Goal: Transaction & Acquisition: Subscribe to service/newsletter

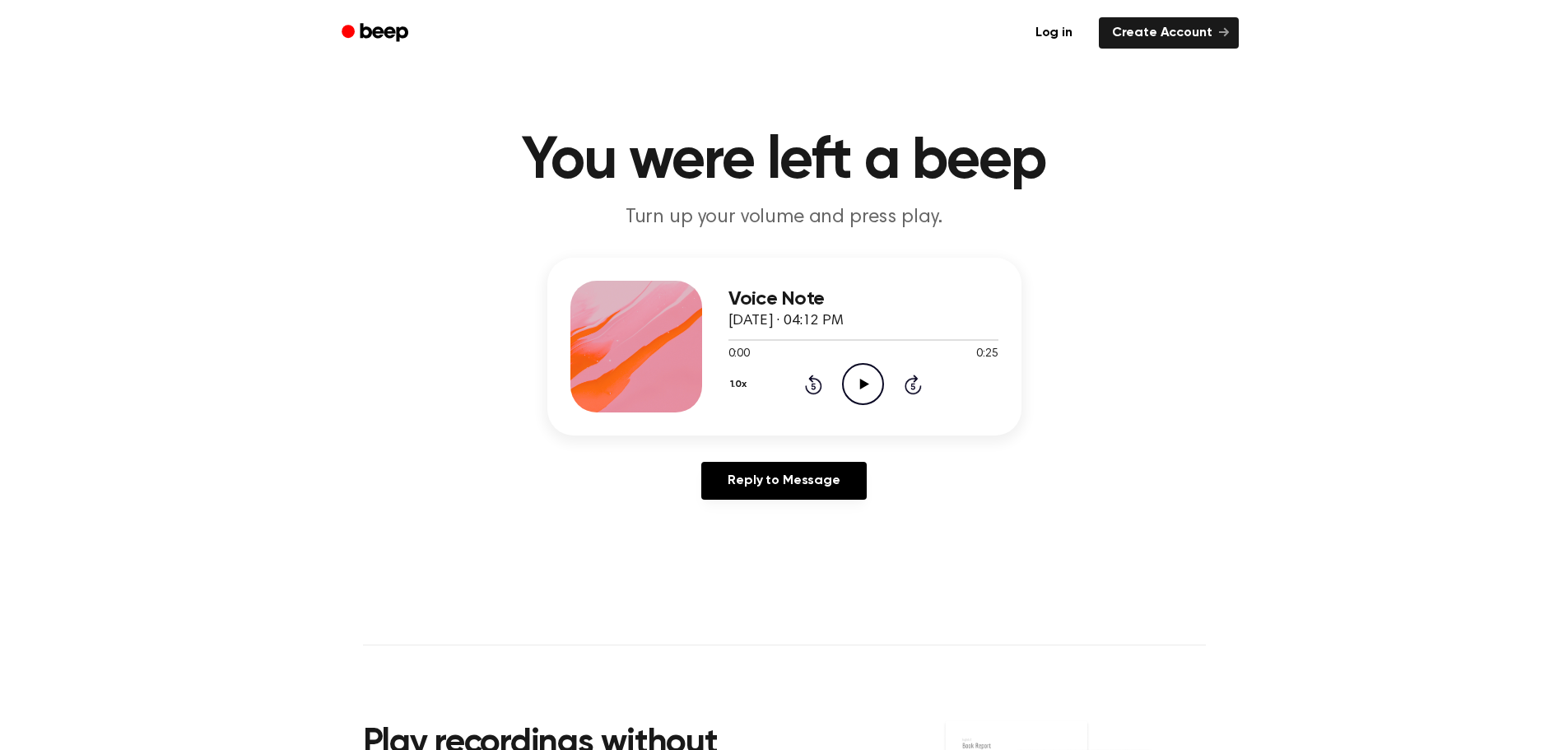
click at [867, 385] on icon "Play Audio" at bounding box center [863, 384] width 42 height 42
click at [1397, 83] on main "You were left a beep Turn up your volume and press play. Voice Note [DATE] · 04…" at bounding box center [784, 507] width 1568 height 1015
click at [1052, 31] on link "Log in" at bounding box center [1054, 33] width 70 height 38
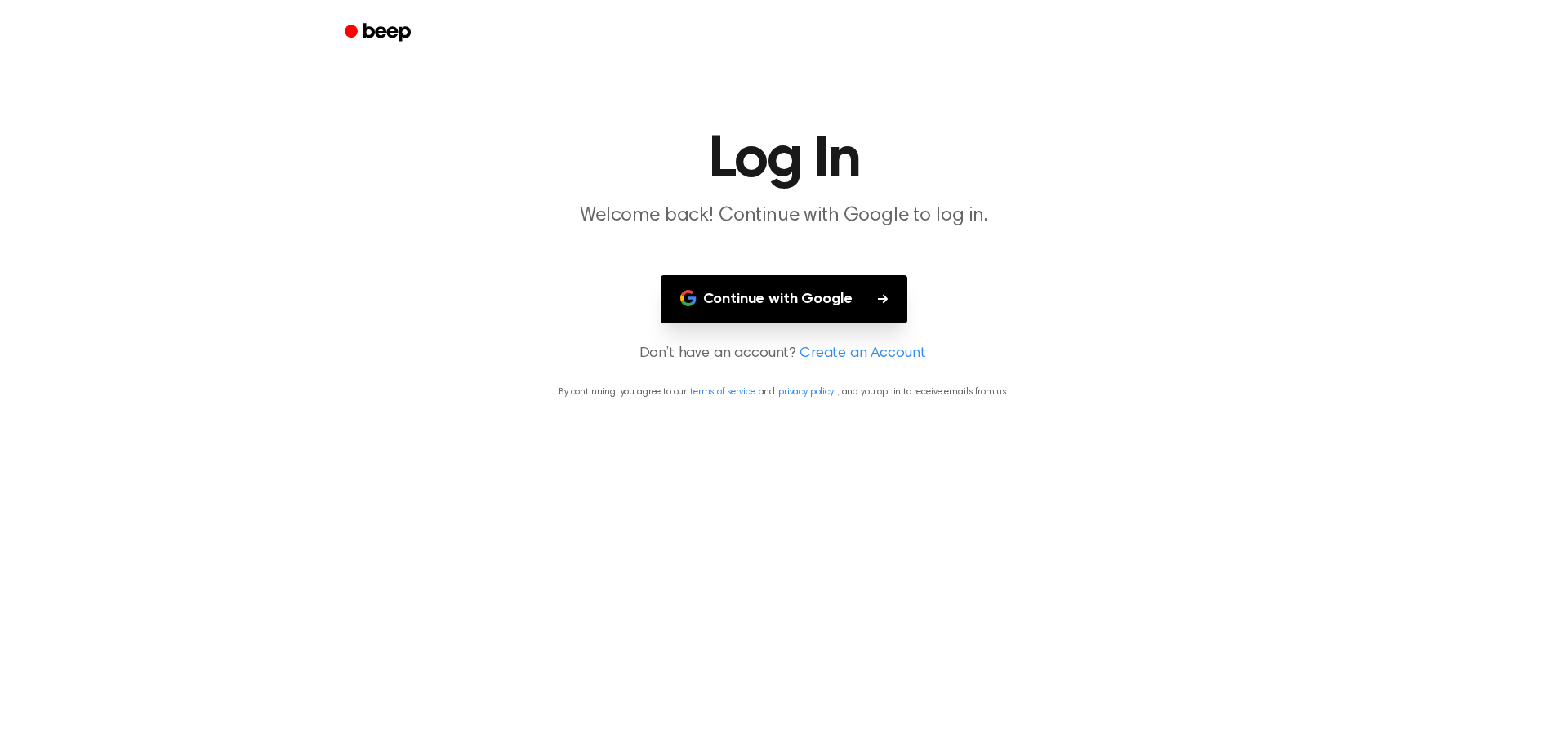
click at [773, 302] on button "Continue with Google" at bounding box center [784, 300] width 247 height 48
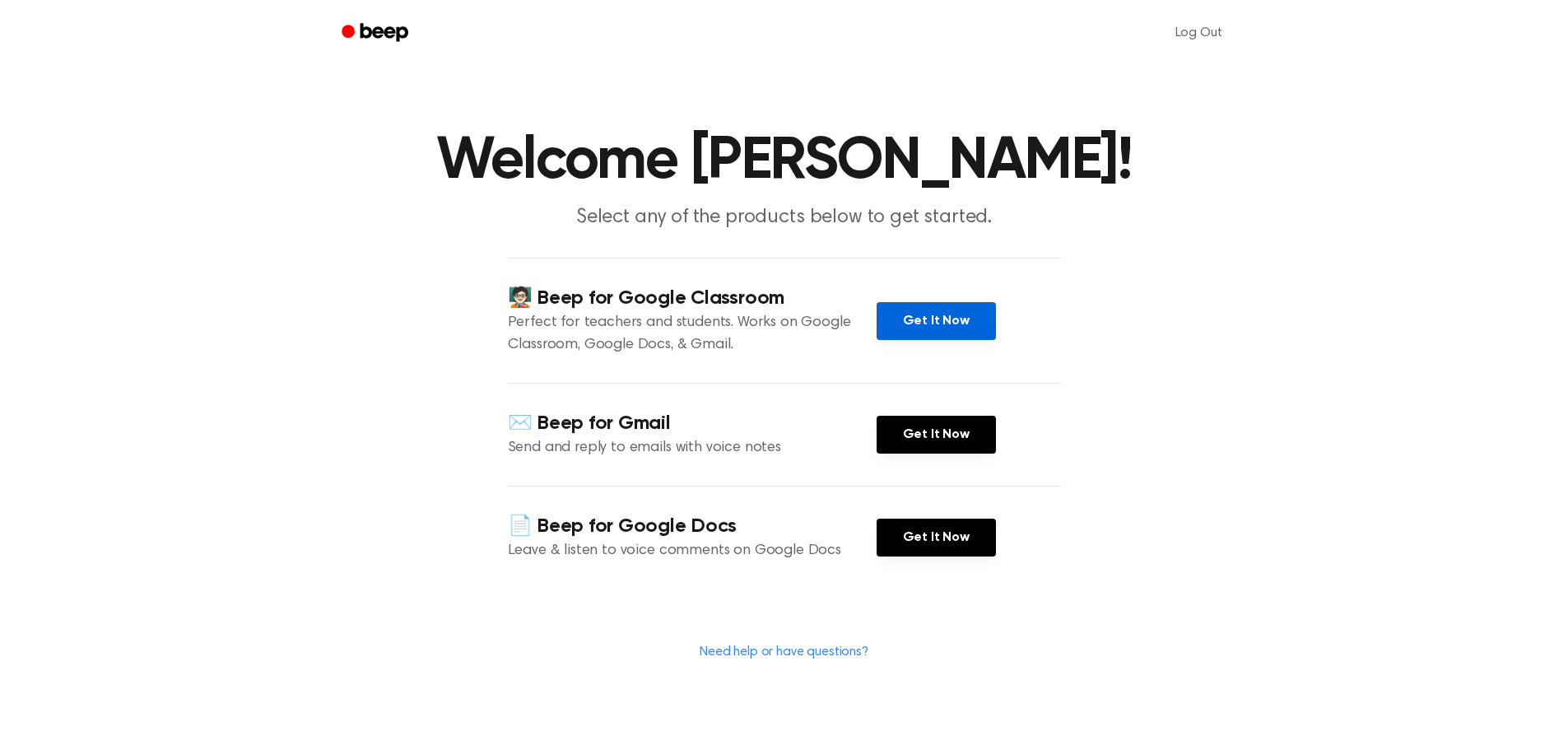
click at [919, 320] on link "Get It Now" at bounding box center [936, 320] width 119 height 38
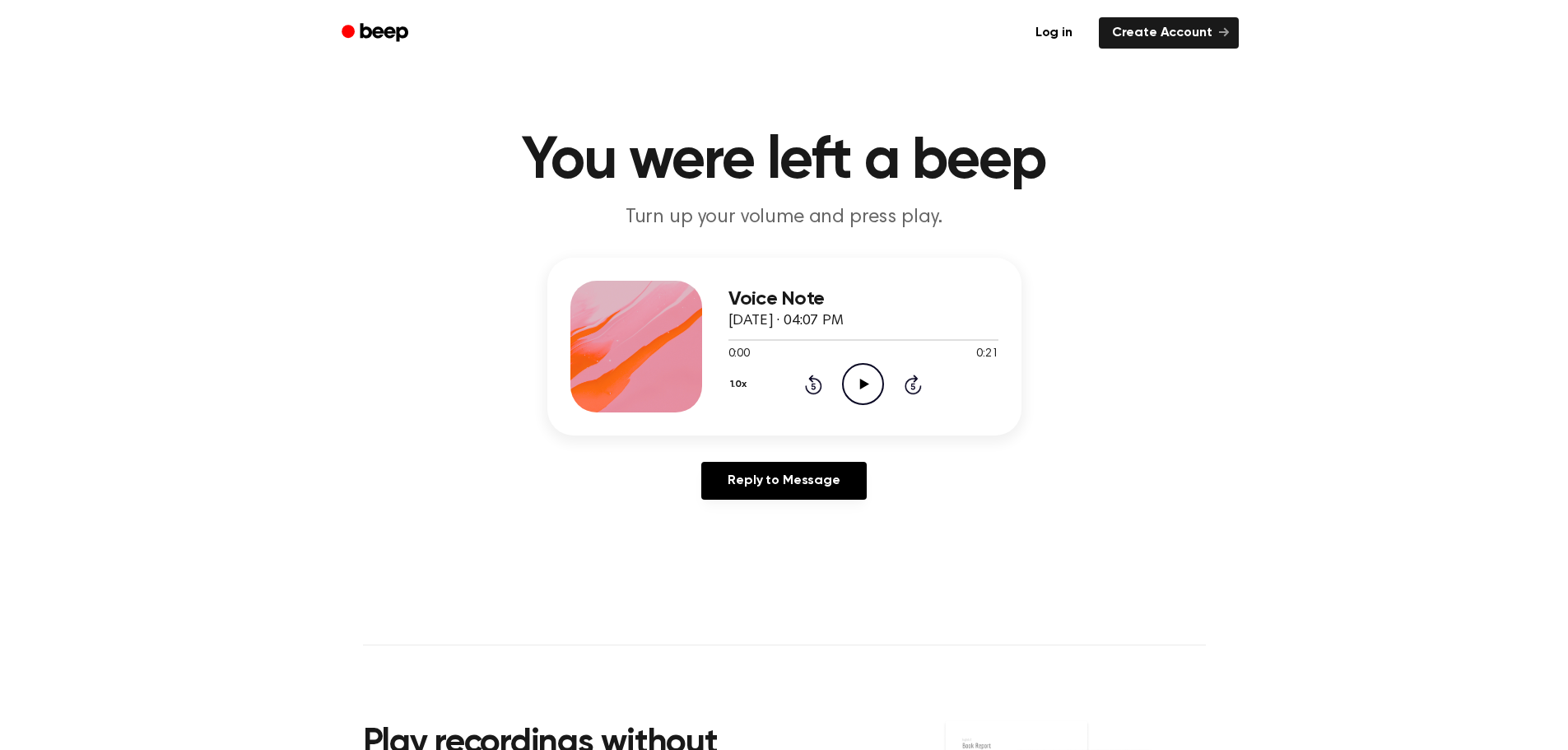
click at [860, 391] on icon "Play Audio" at bounding box center [863, 384] width 42 height 42
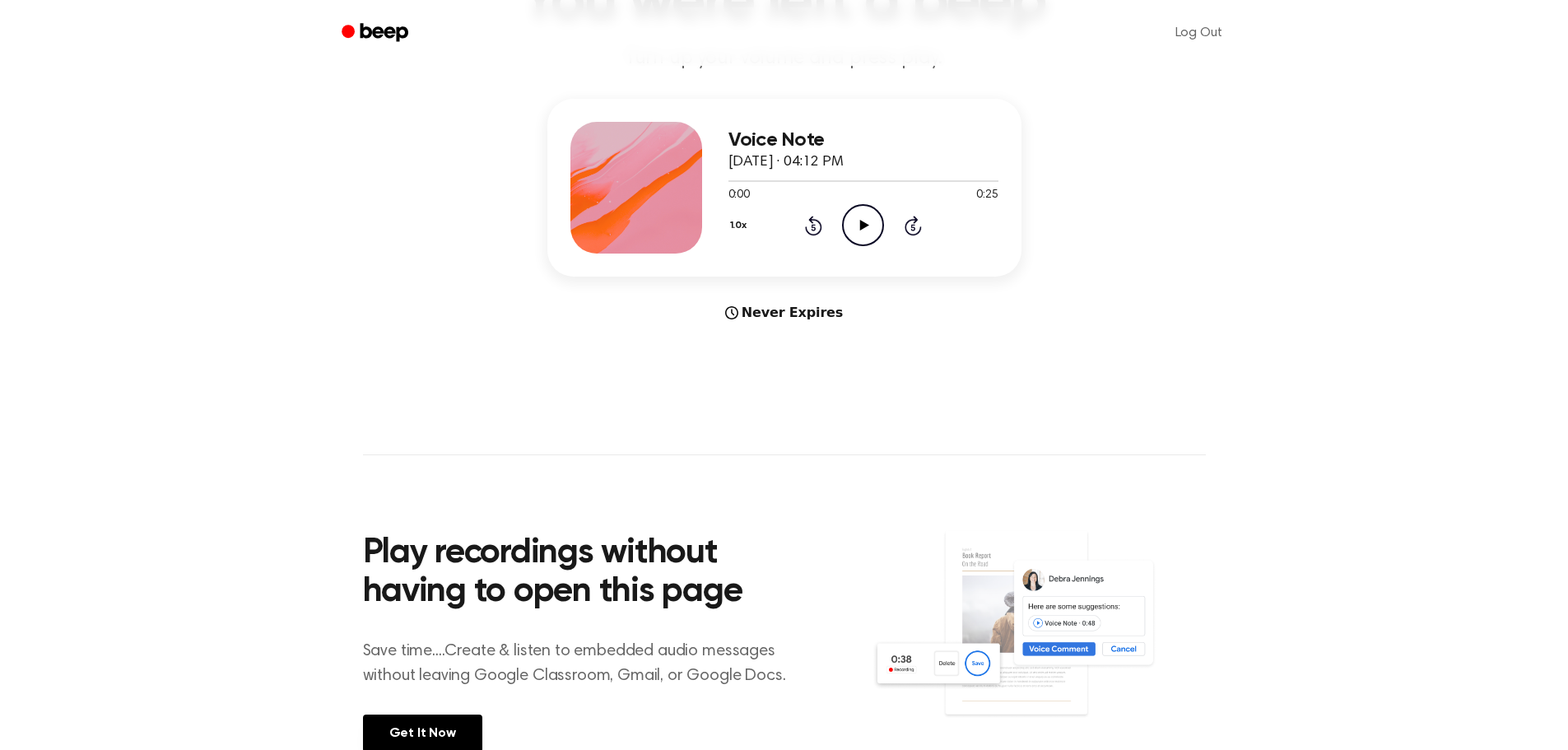
scroll to position [164, 0]
